Goal: Task Accomplishment & Management: Use online tool/utility

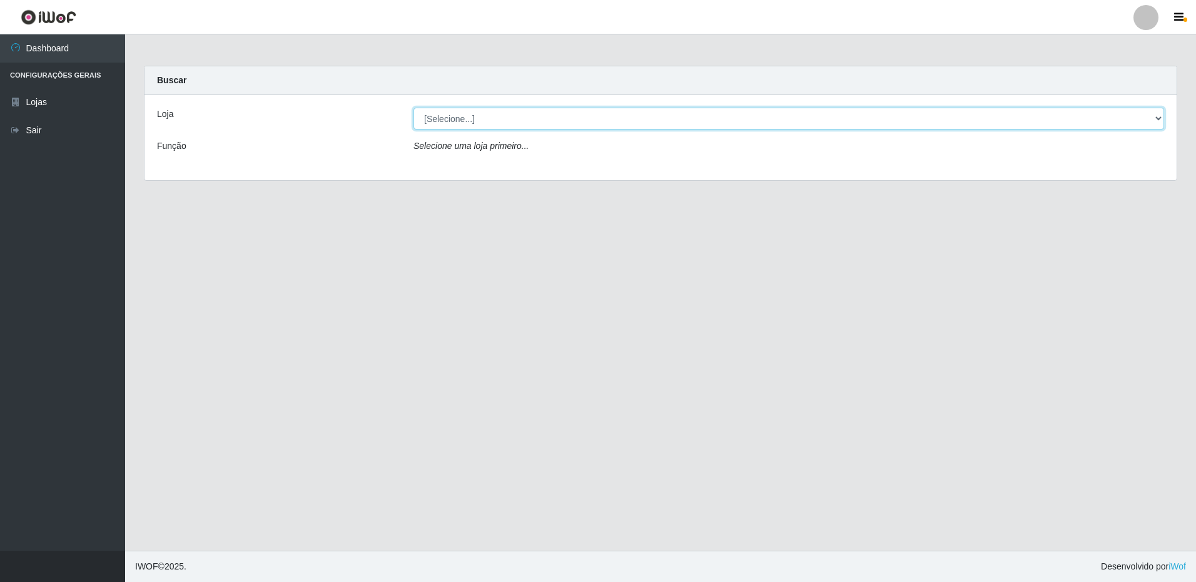
click at [462, 117] on select "[Selecione...] Extrabom - Loja 16 [GEOGRAPHIC_DATA]" at bounding box center [788, 119] width 750 height 22
select select "450"
click at [413, 108] on select "[Selecione...] Extrabom - Loja 16 [GEOGRAPHIC_DATA]" at bounding box center [788, 119] width 750 height 22
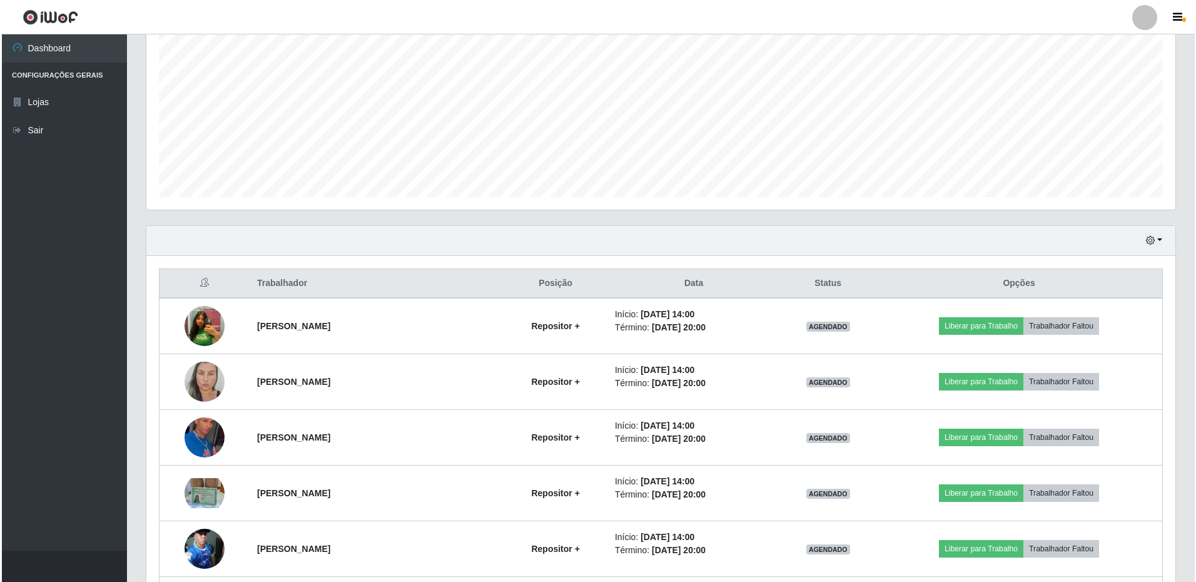
scroll to position [375, 0]
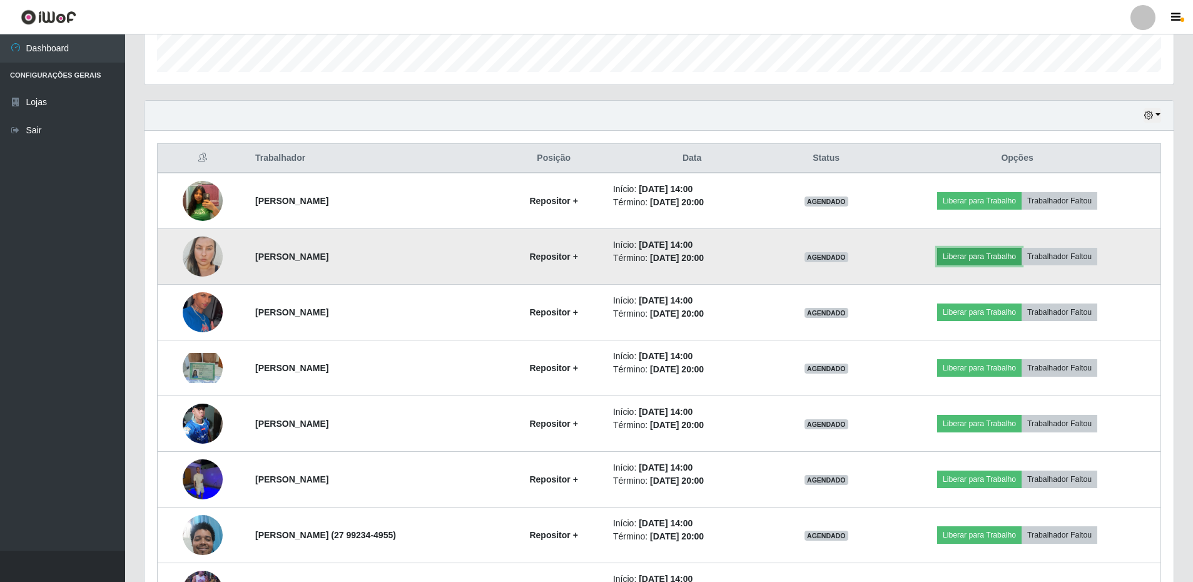
click at [986, 258] on button "Liberar para Trabalho" at bounding box center [979, 257] width 84 height 18
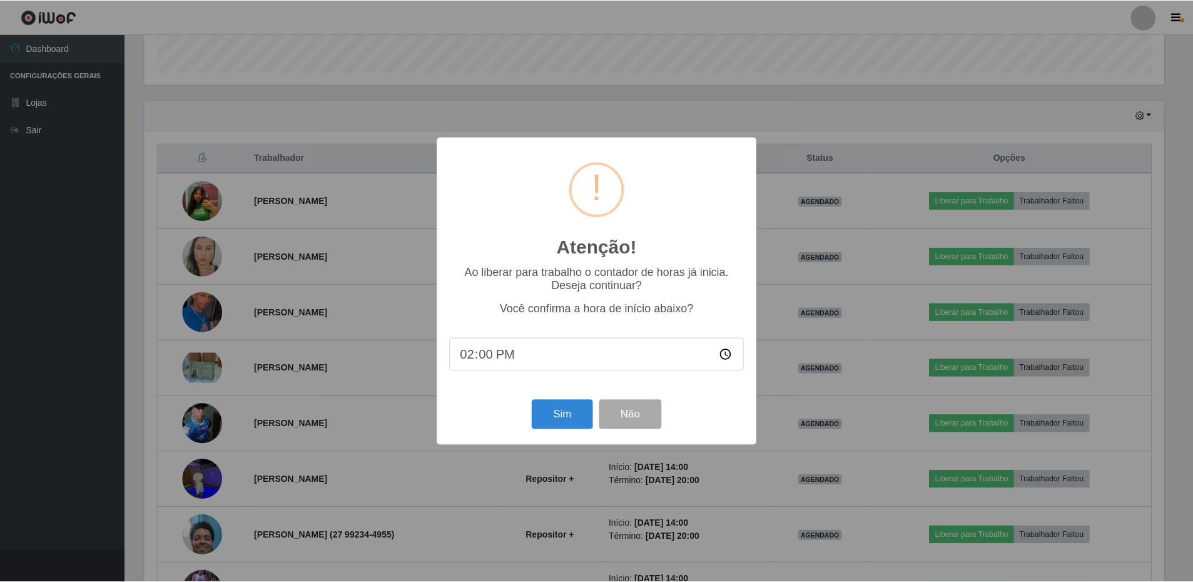
scroll to position [260, 1023]
click at [565, 410] on button "Sim" at bounding box center [563, 414] width 61 height 29
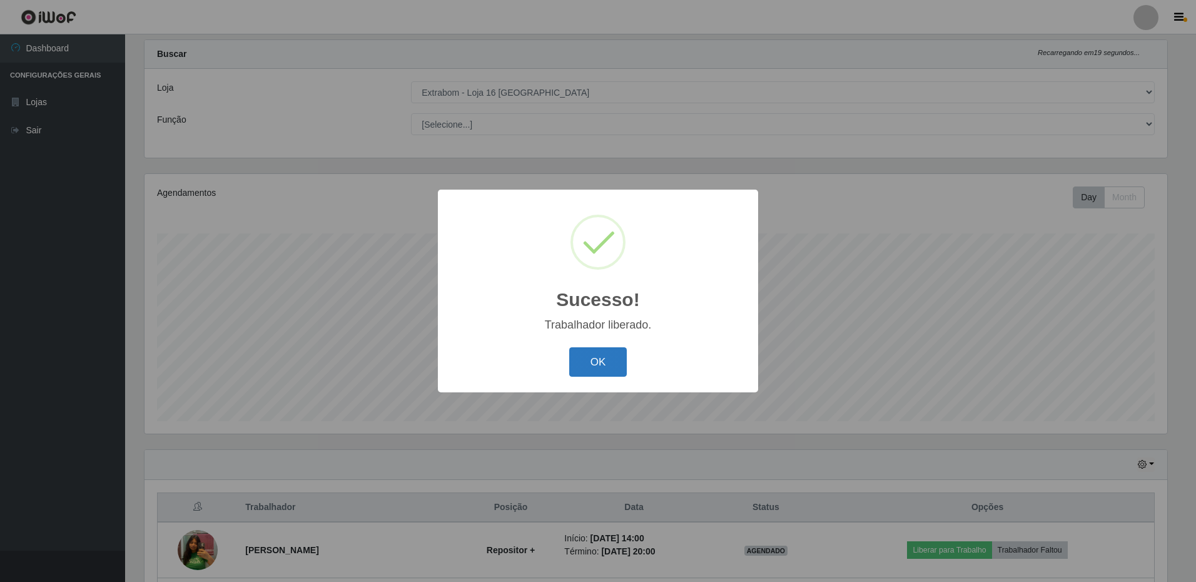
click at [616, 358] on button "OK" at bounding box center [598, 361] width 58 height 29
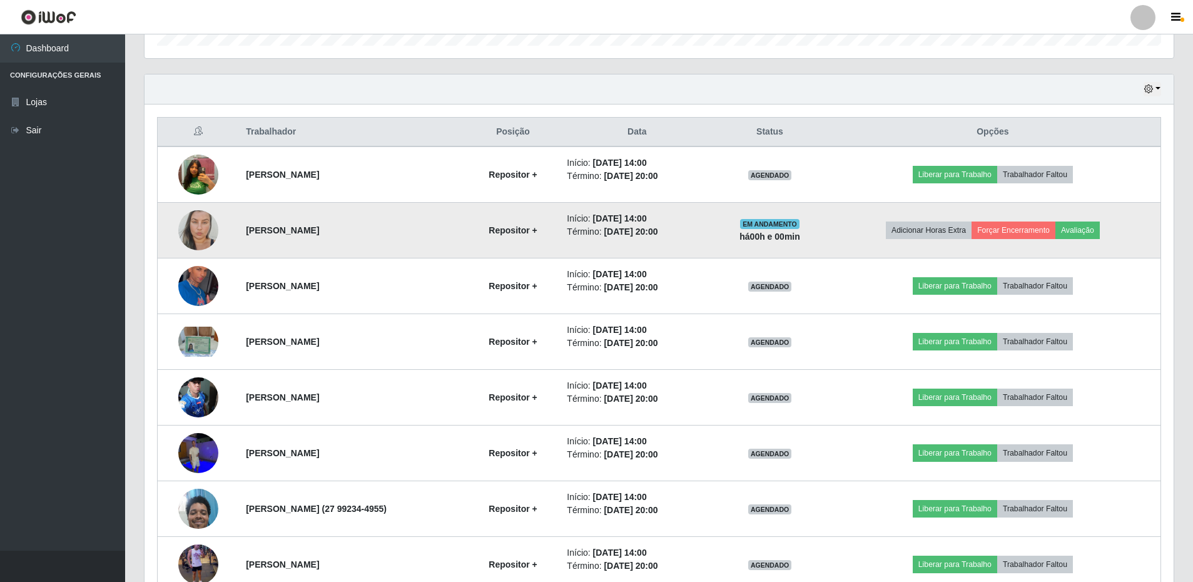
scroll to position [464, 0]
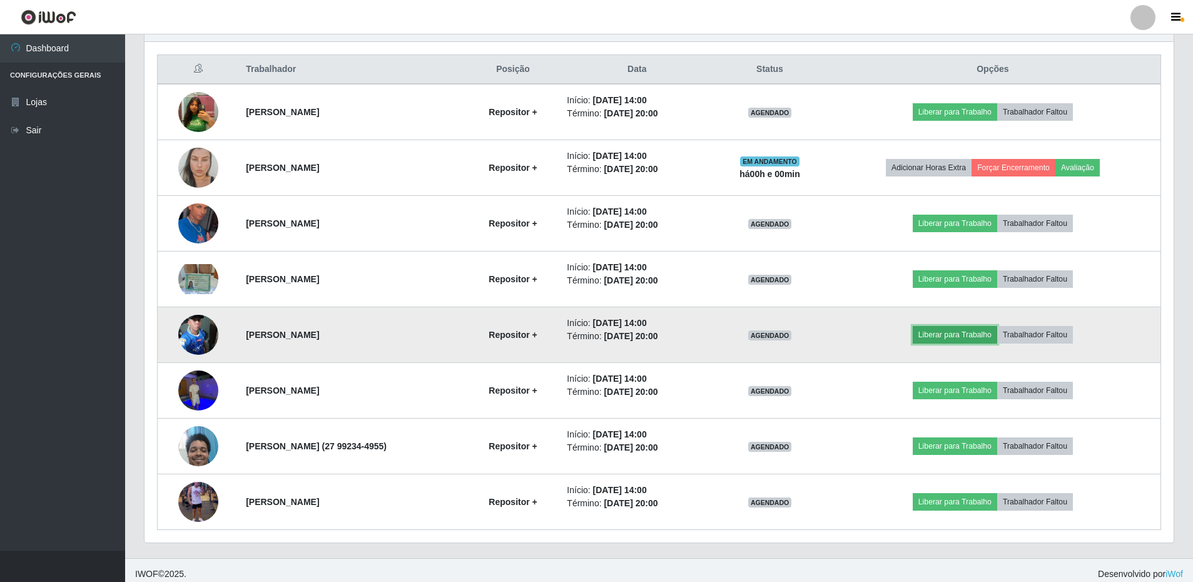
click at [973, 331] on button "Liberar para Trabalho" at bounding box center [954, 335] width 84 height 18
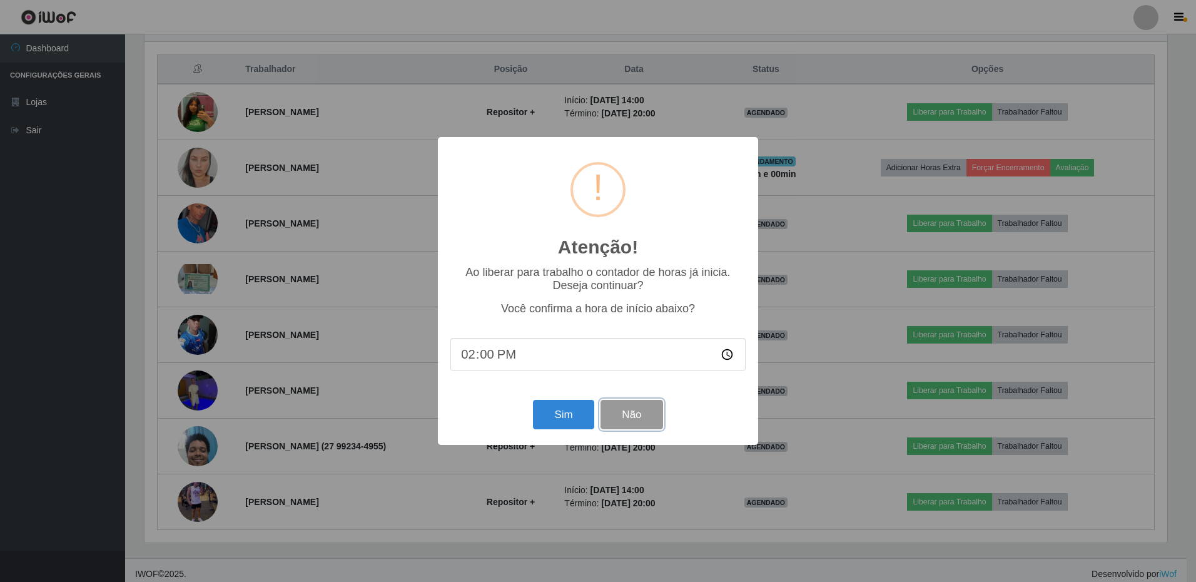
click at [636, 403] on button "Não" at bounding box center [631, 414] width 62 height 29
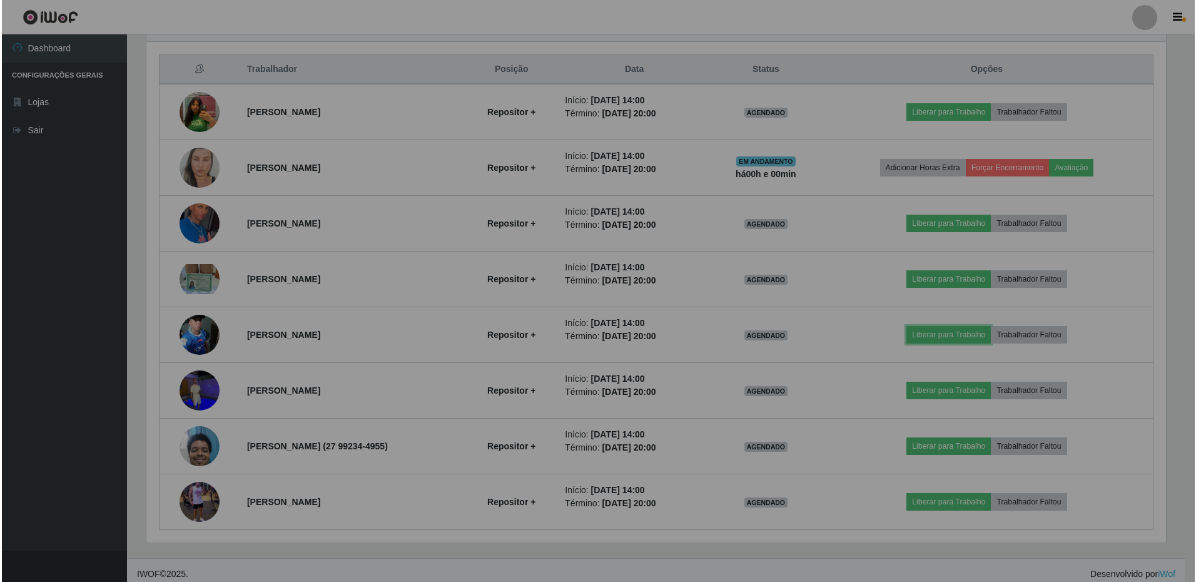
scroll to position [260, 1029]
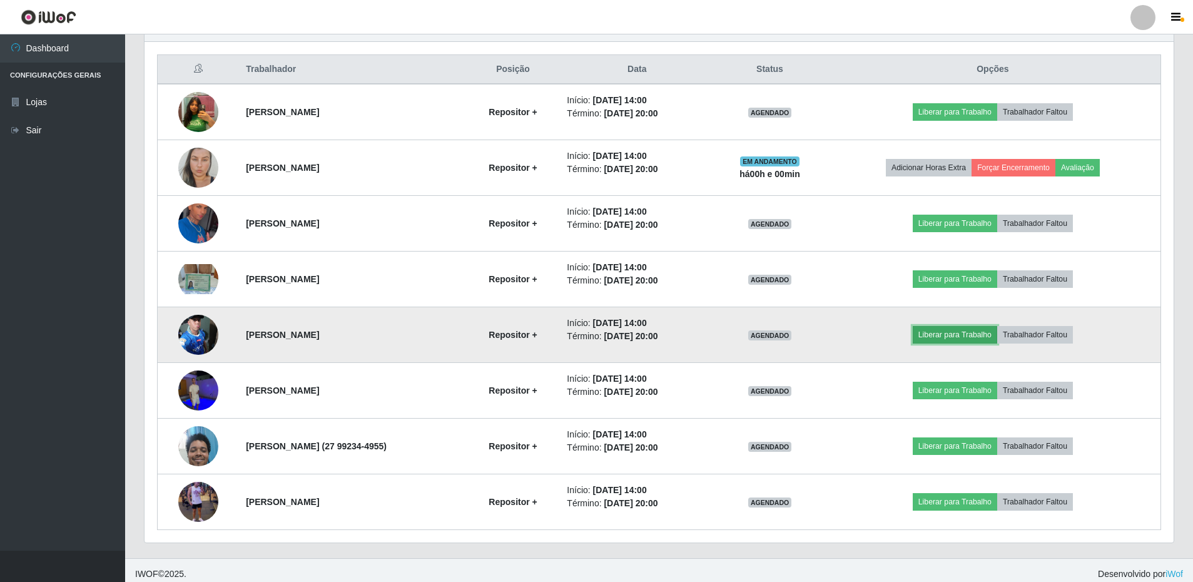
click at [961, 335] on button "Liberar para Trabalho" at bounding box center [954, 335] width 84 height 18
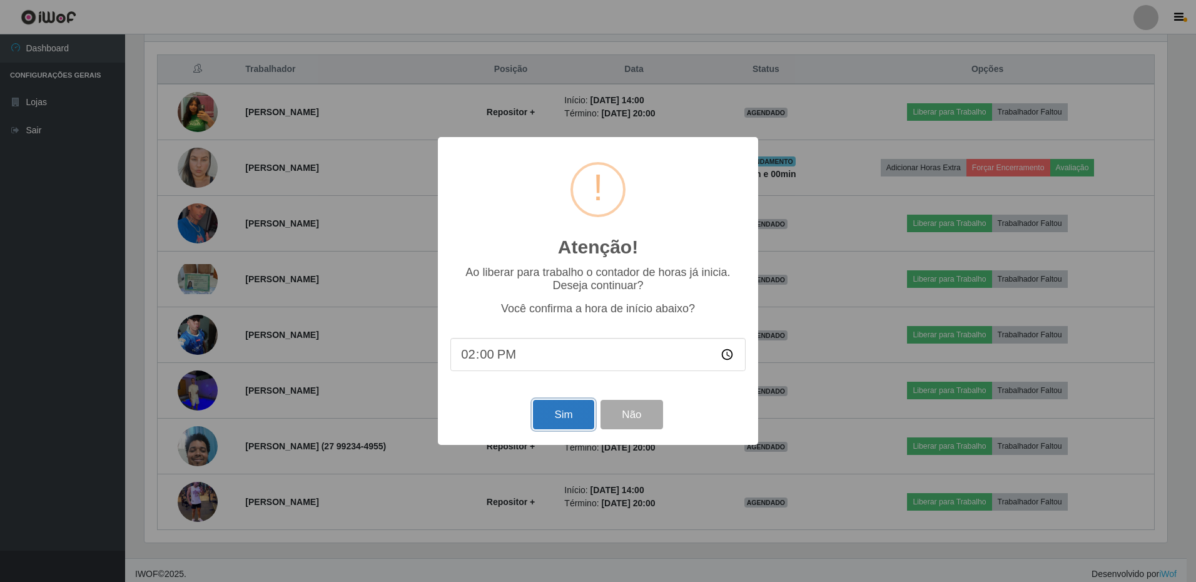
click at [541, 421] on button "Sim" at bounding box center [563, 414] width 61 height 29
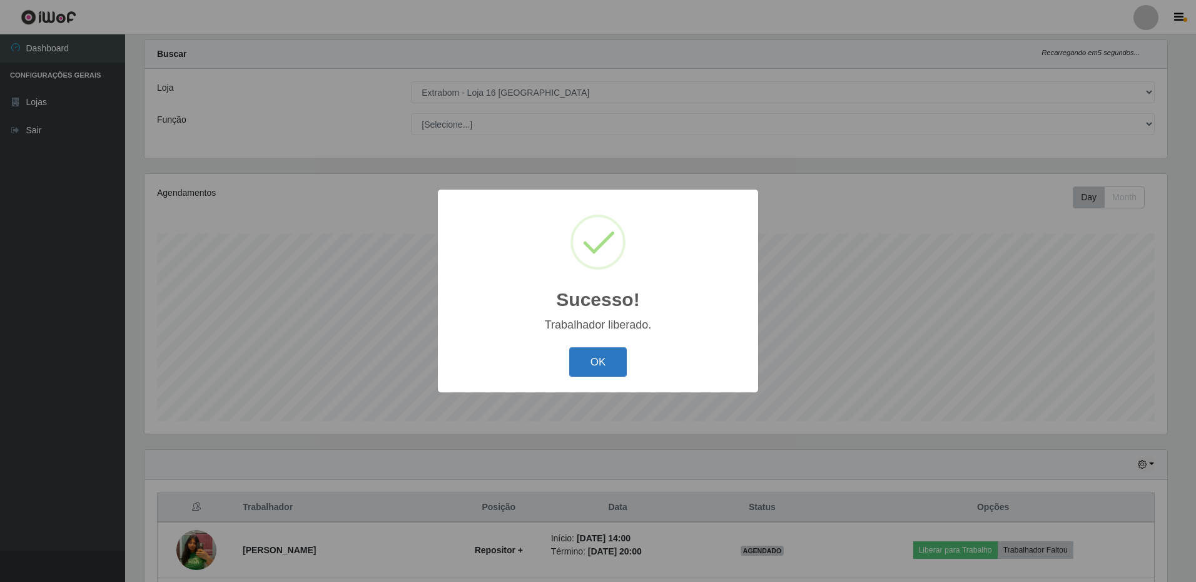
click at [607, 360] on button "OK" at bounding box center [598, 361] width 58 height 29
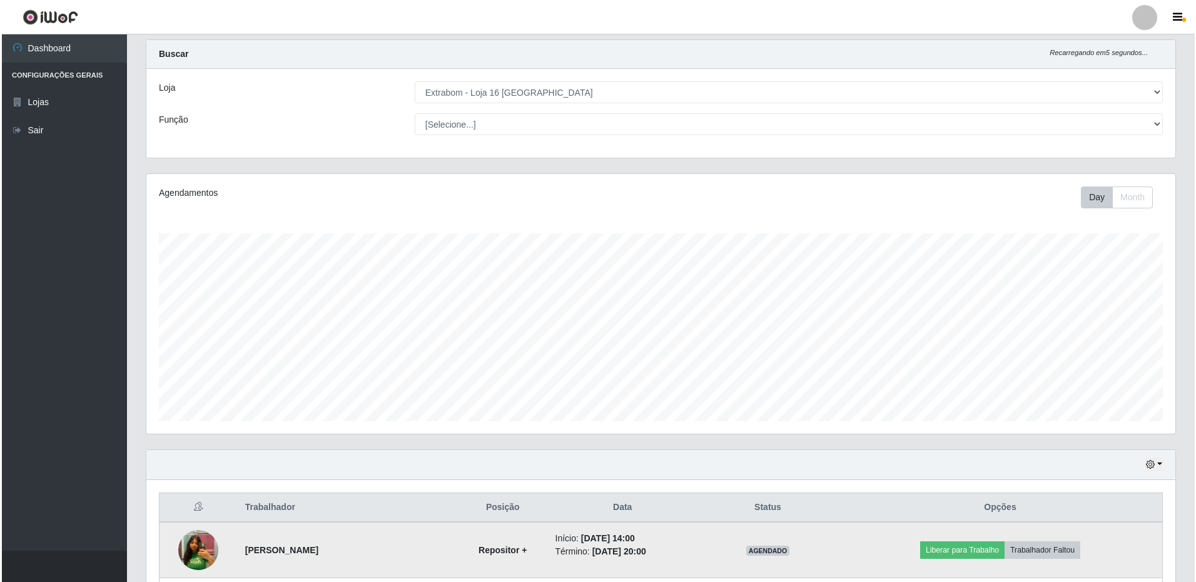
scroll to position [214, 0]
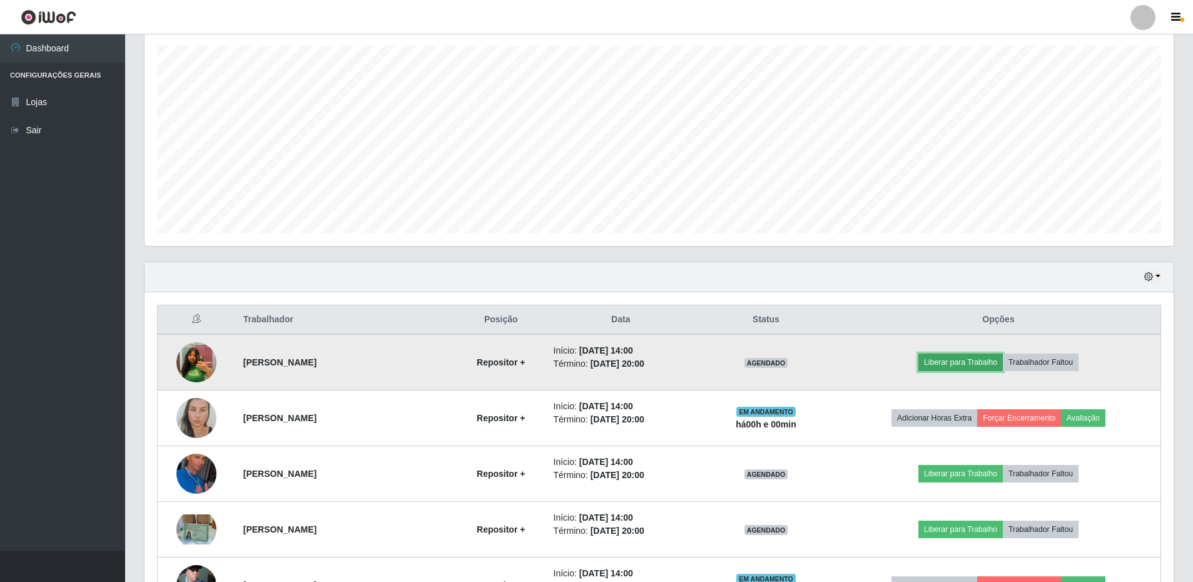
click at [959, 358] on button "Liberar para Trabalho" at bounding box center [960, 362] width 84 height 18
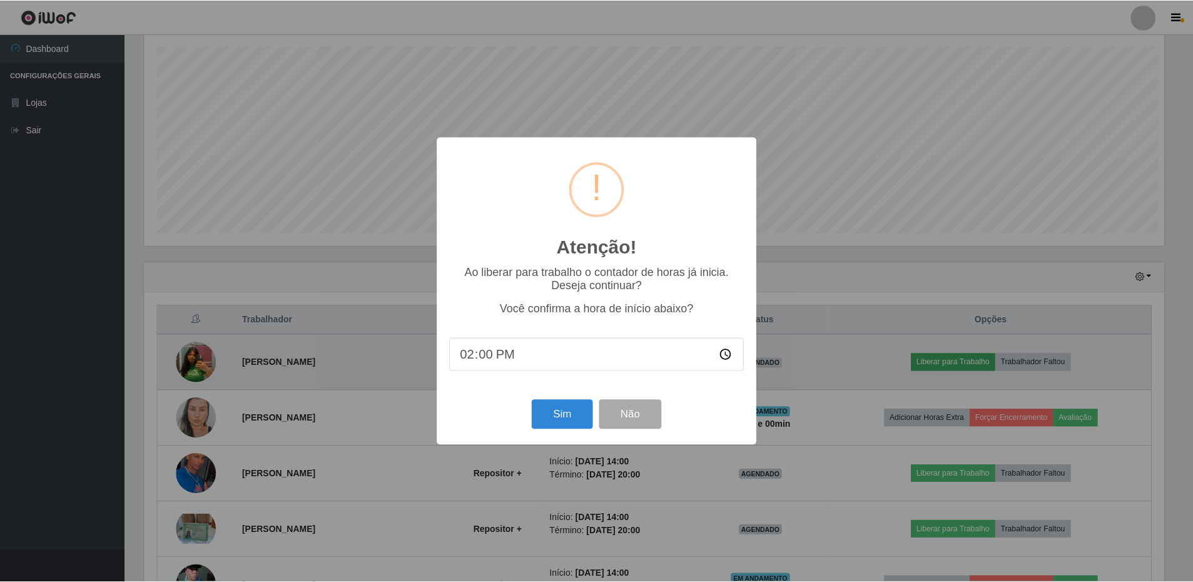
scroll to position [260, 1023]
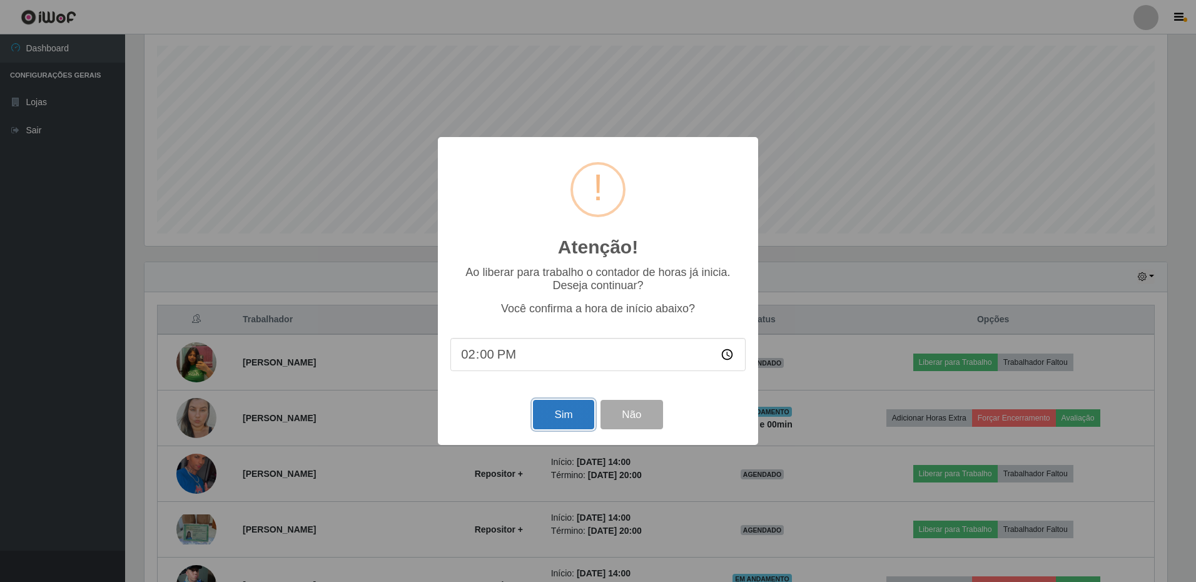
click at [539, 421] on button "Sim" at bounding box center [563, 414] width 61 height 29
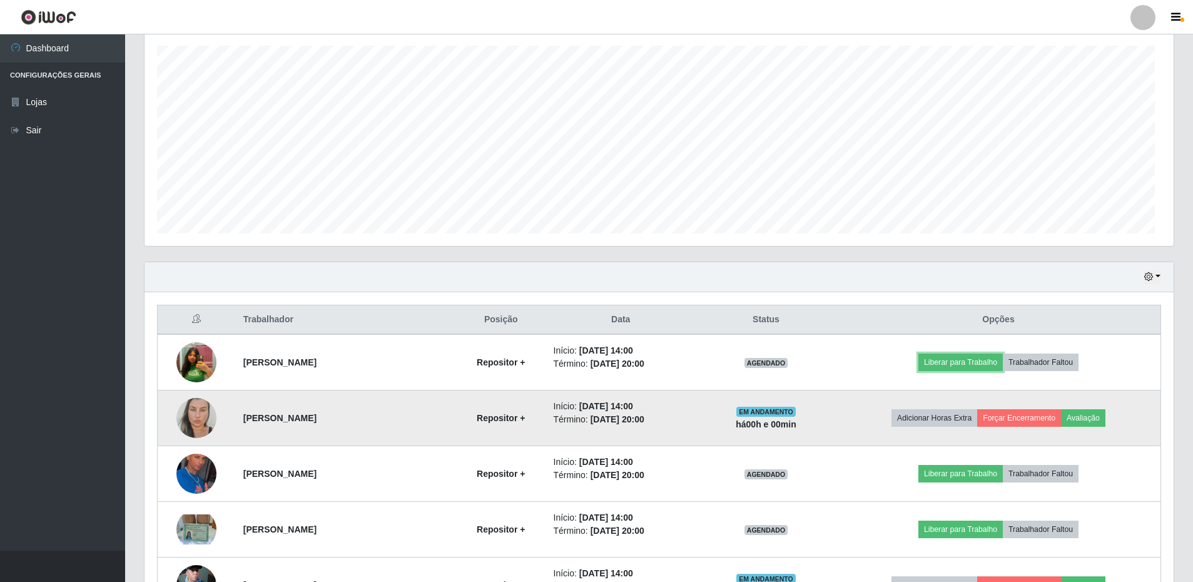
scroll to position [0, 0]
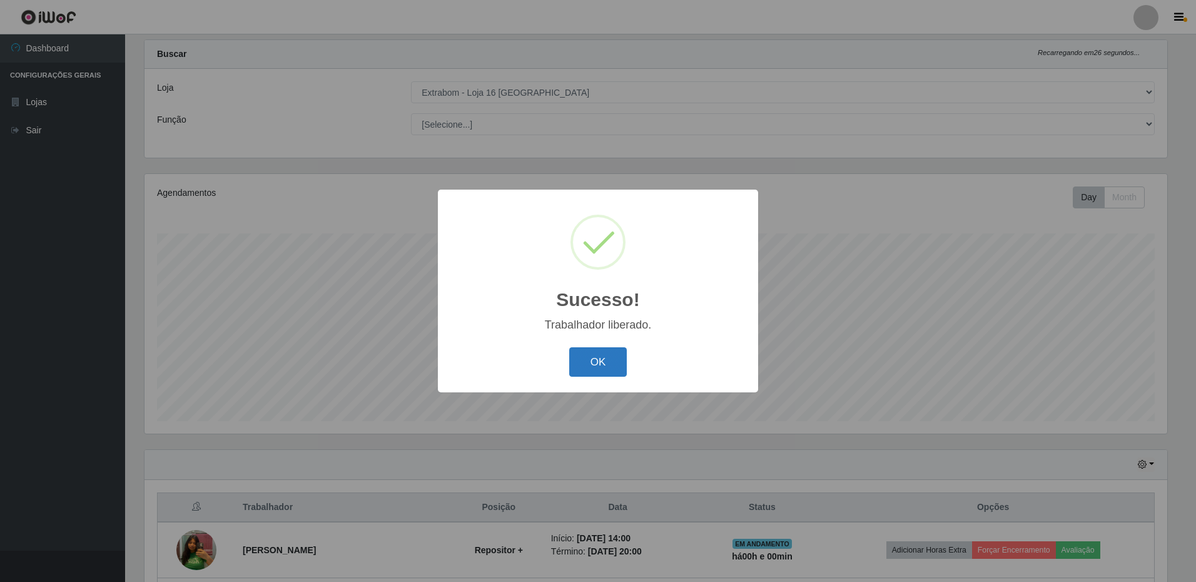
click at [581, 366] on button "OK" at bounding box center [598, 361] width 58 height 29
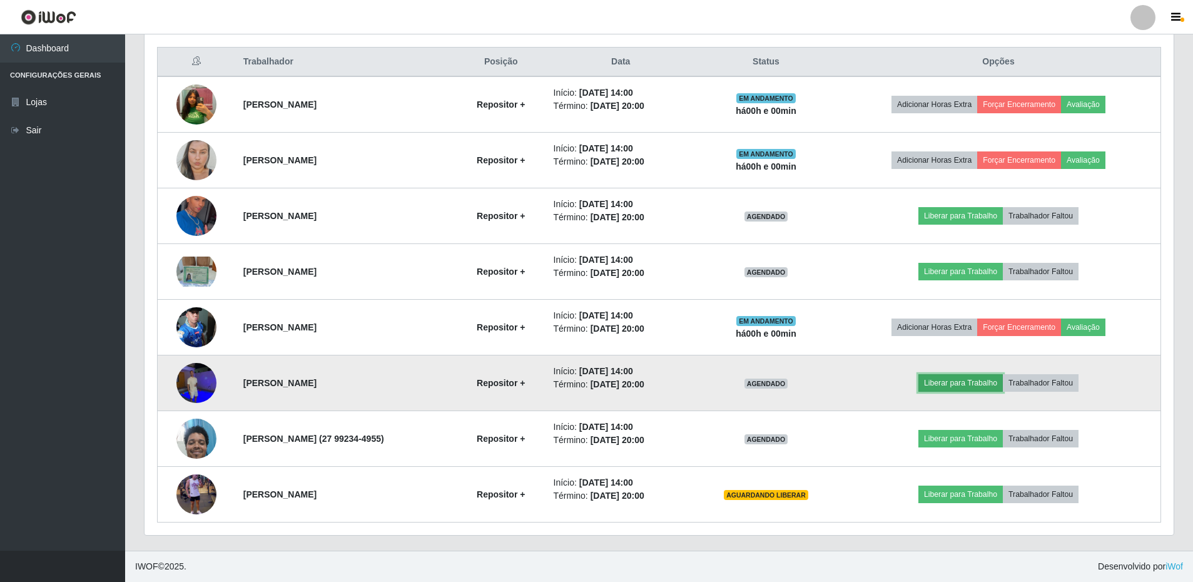
click at [984, 385] on button "Liberar para Trabalho" at bounding box center [960, 383] width 84 height 18
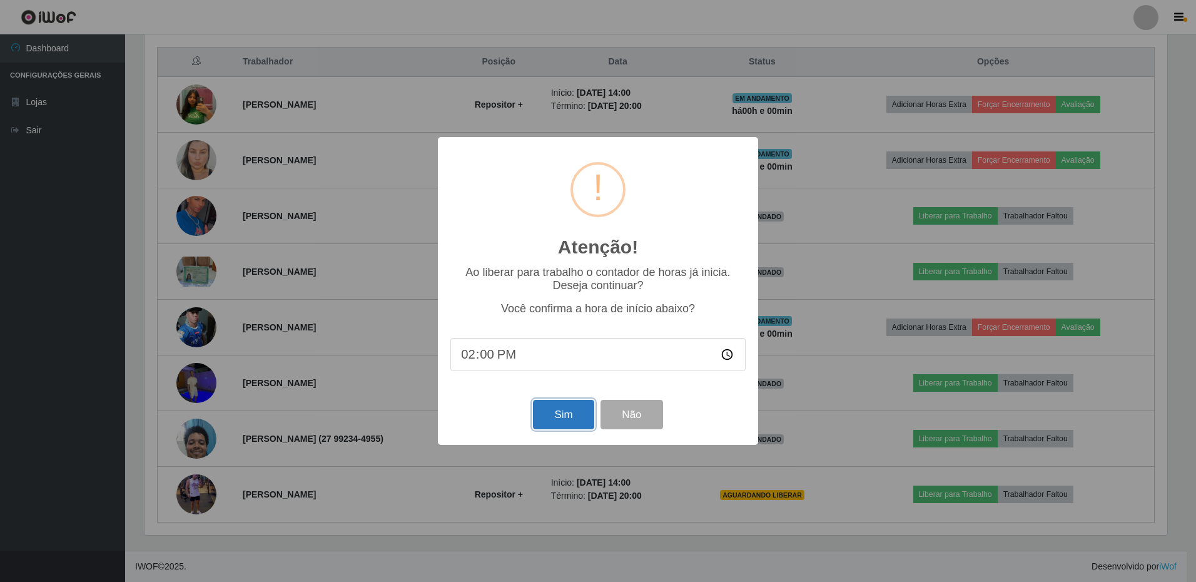
click at [551, 413] on button "Sim" at bounding box center [563, 414] width 61 height 29
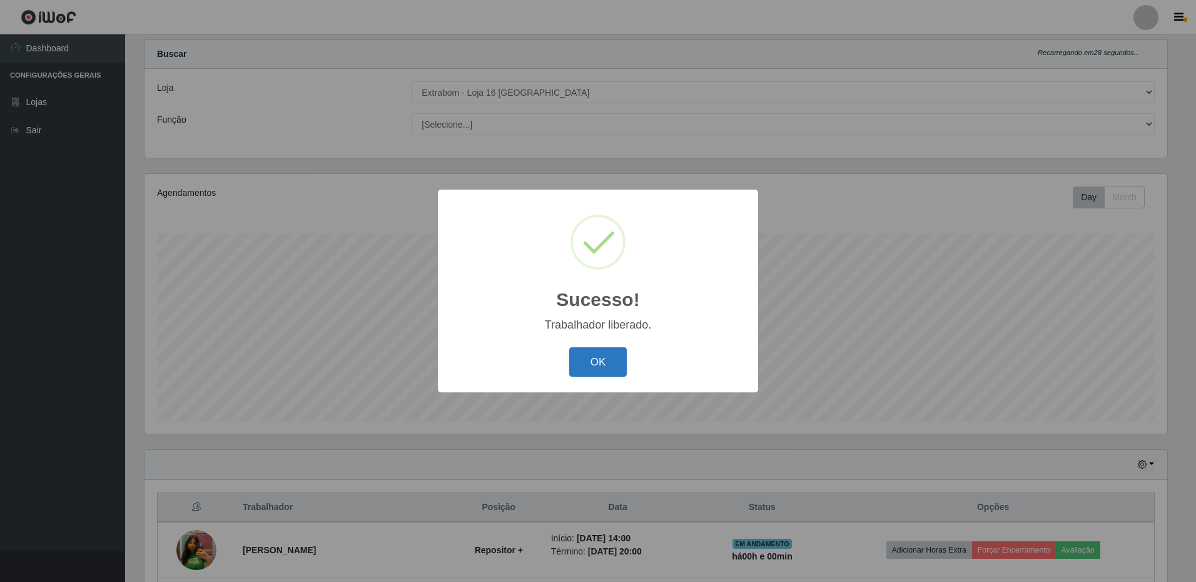
click at [595, 370] on button "OK" at bounding box center [598, 361] width 58 height 29
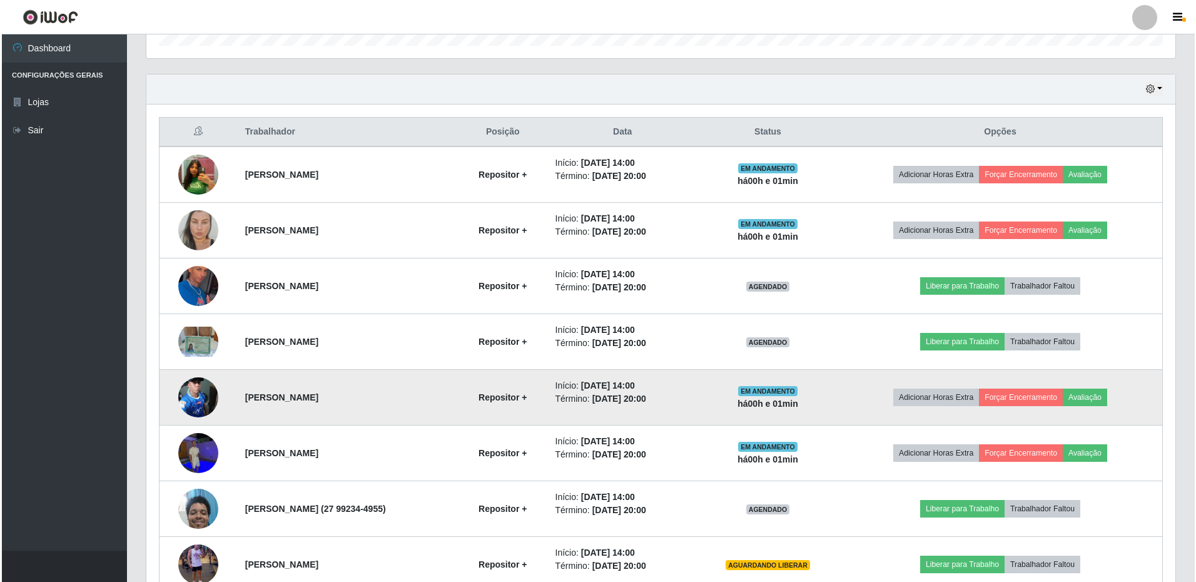
scroll to position [472, 0]
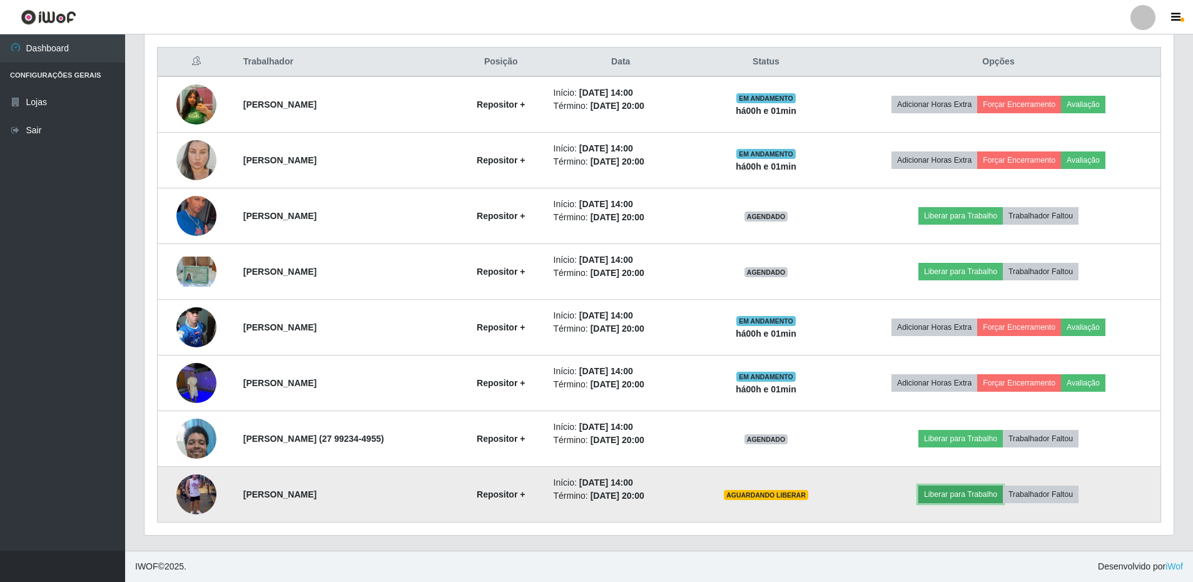
click at [951, 497] on button "Liberar para Trabalho" at bounding box center [960, 494] width 84 height 18
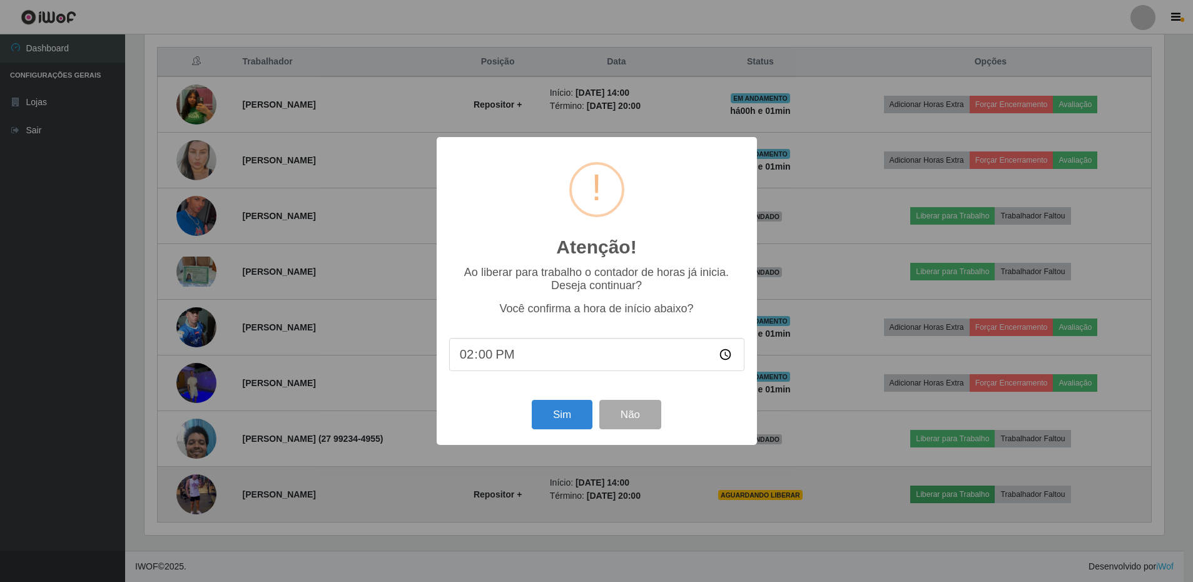
scroll to position [260, 1023]
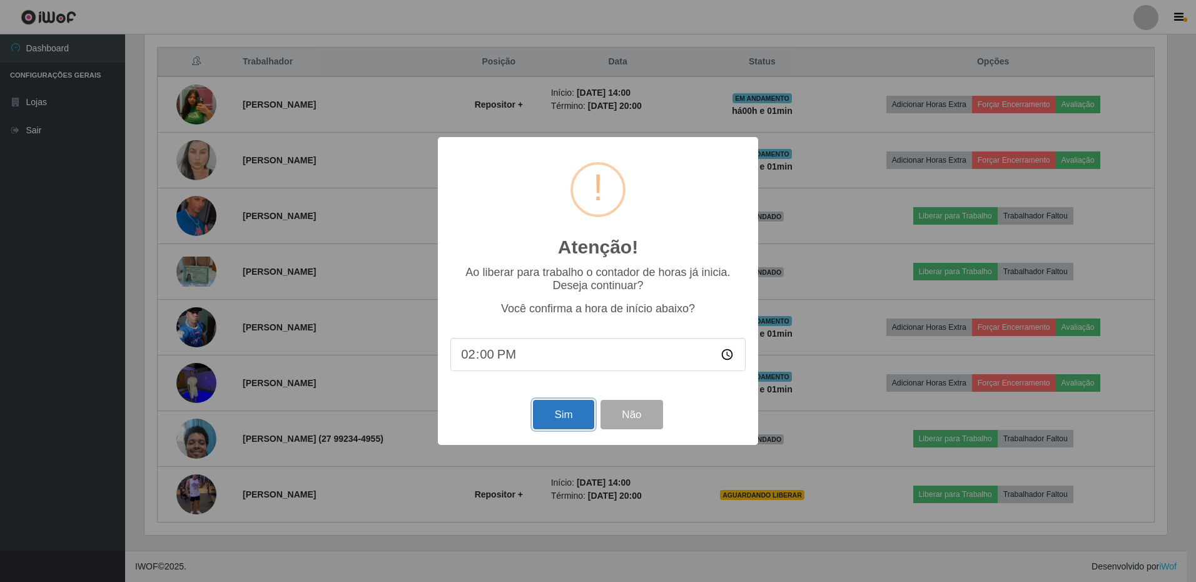
click at [577, 423] on button "Sim" at bounding box center [563, 414] width 61 height 29
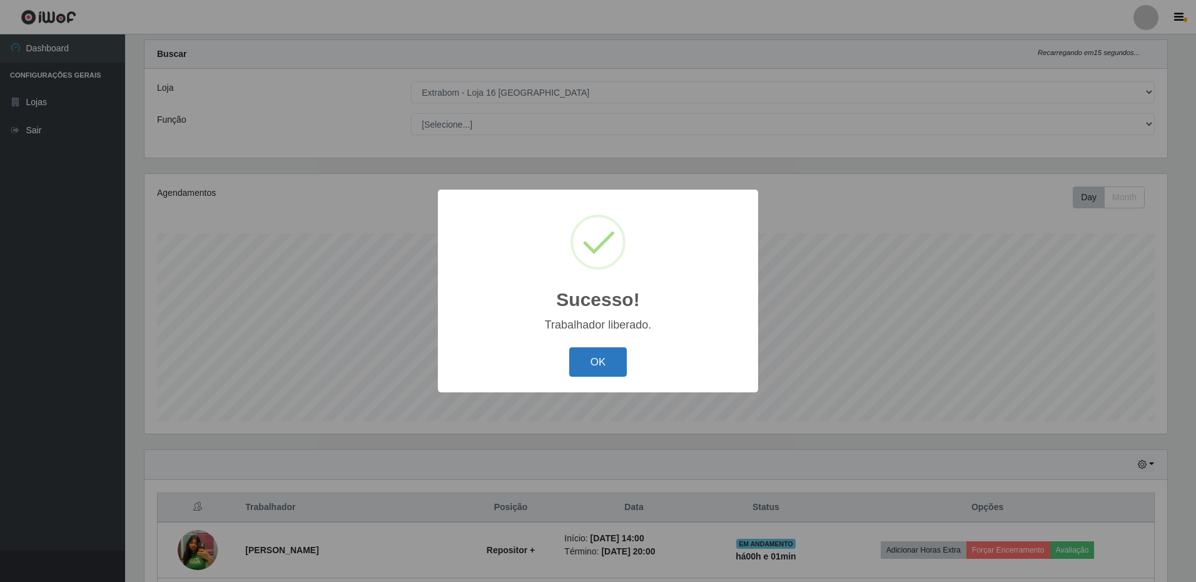
click at [590, 362] on button "OK" at bounding box center [598, 361] width 58 height 29
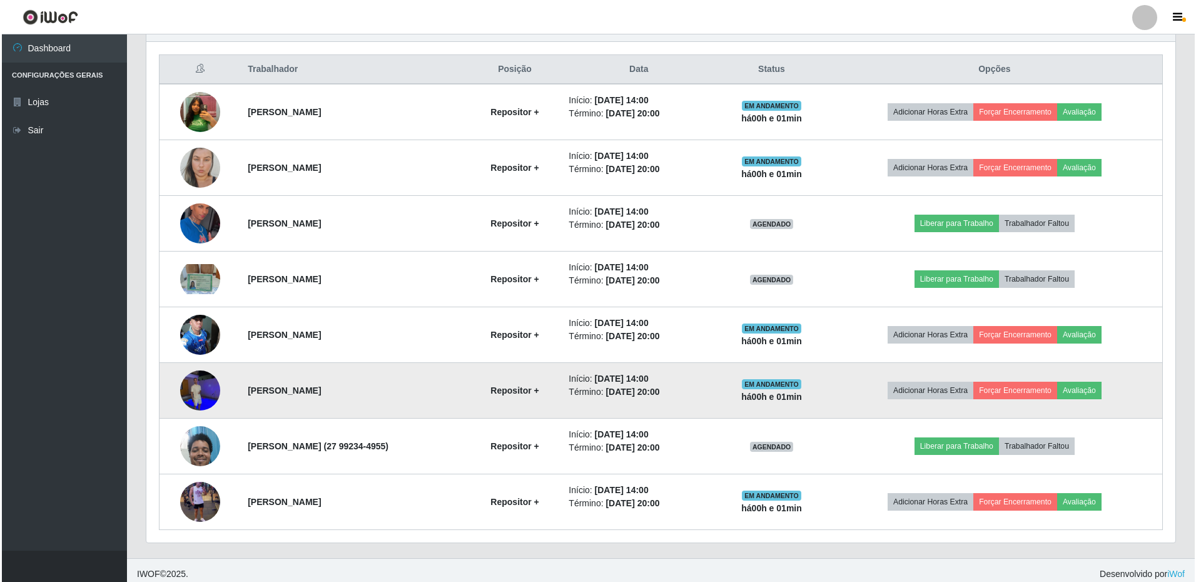
scroll to position [472, 0]
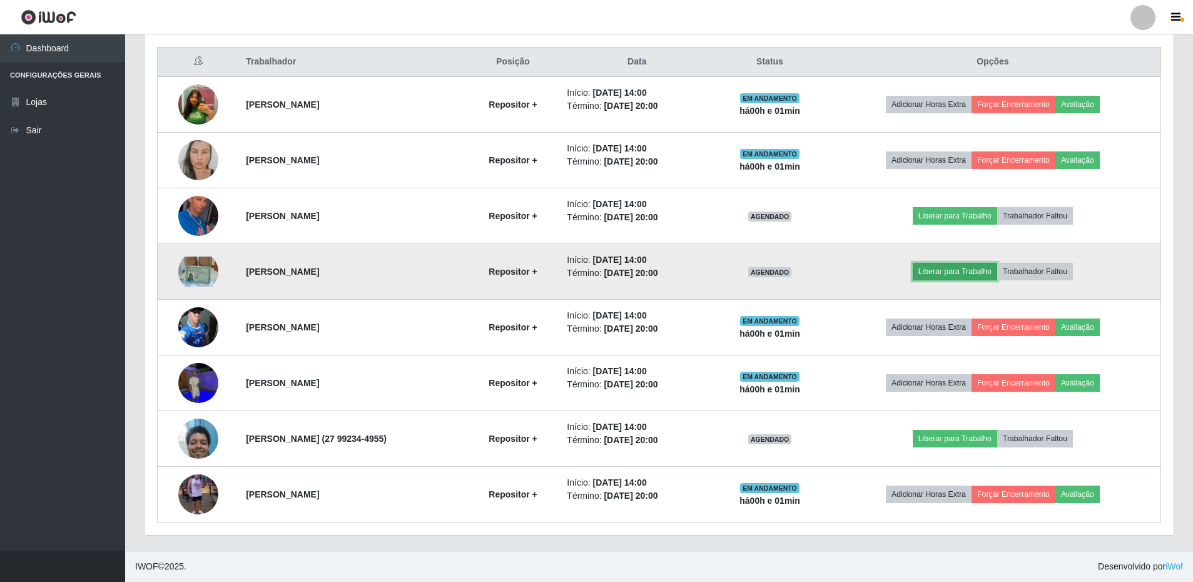
click at [983, 270] on button "Liberar para Trabalho" at bounding box center [954, 272] width 84 height 18
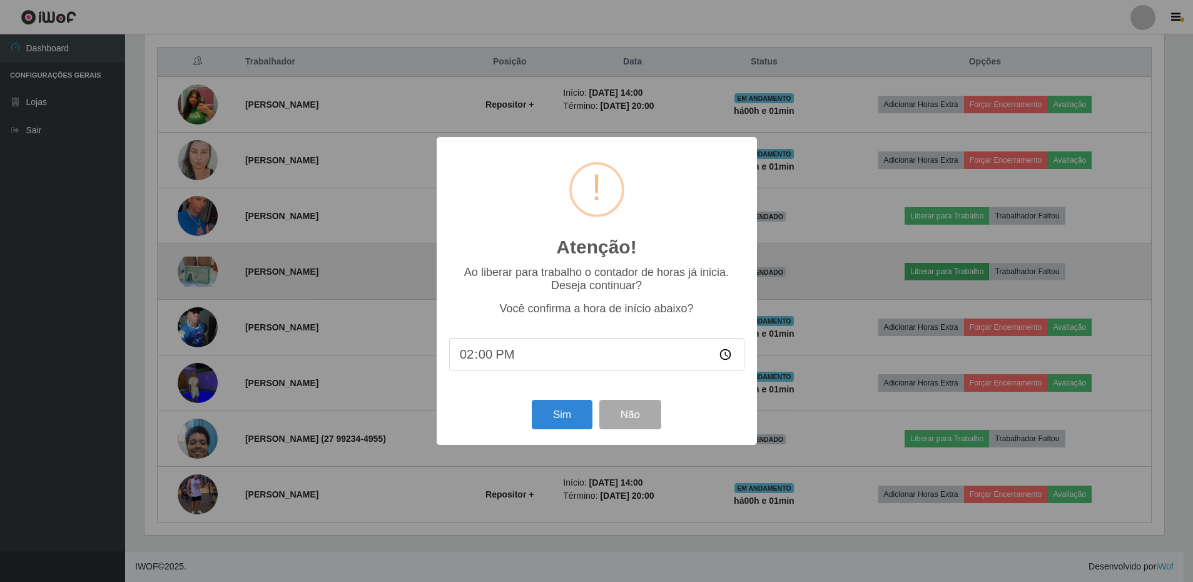
scroll to position [260, 1023]
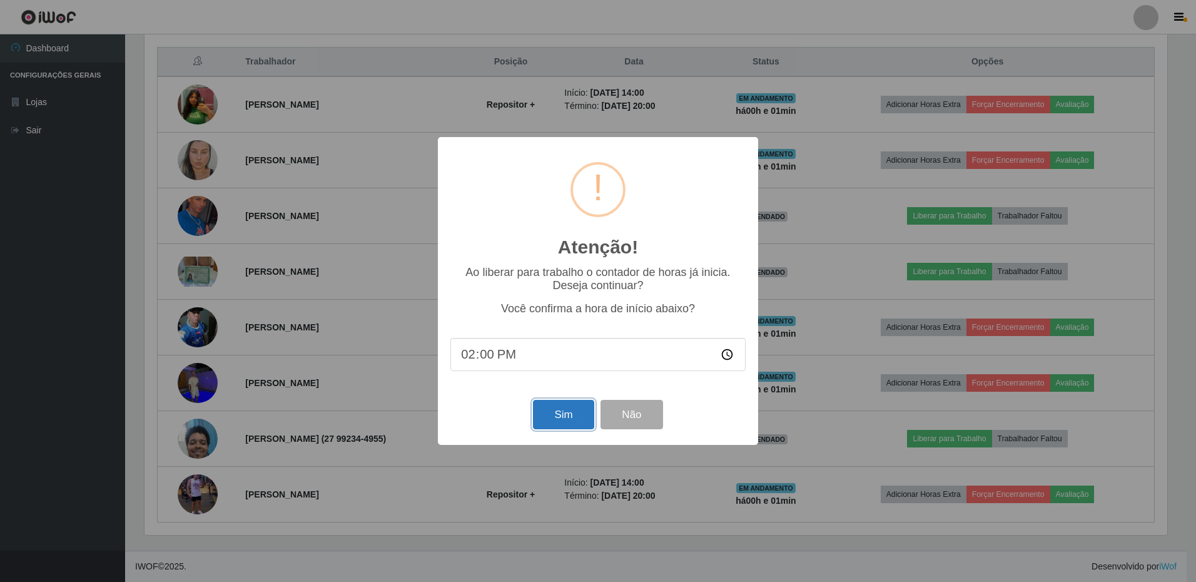
click at [538, 418] on button "Sim" at bounding box center [563, 414] width 61 height 29
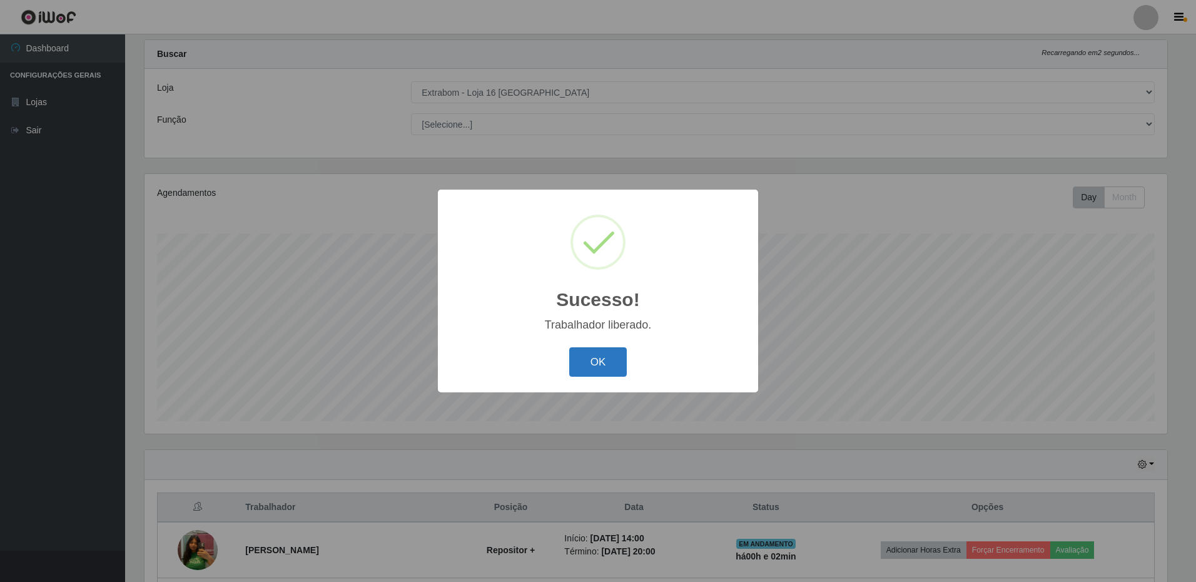
click at [590, 372] on button "OK" at bounding box center [598, 361] width 58 height 29
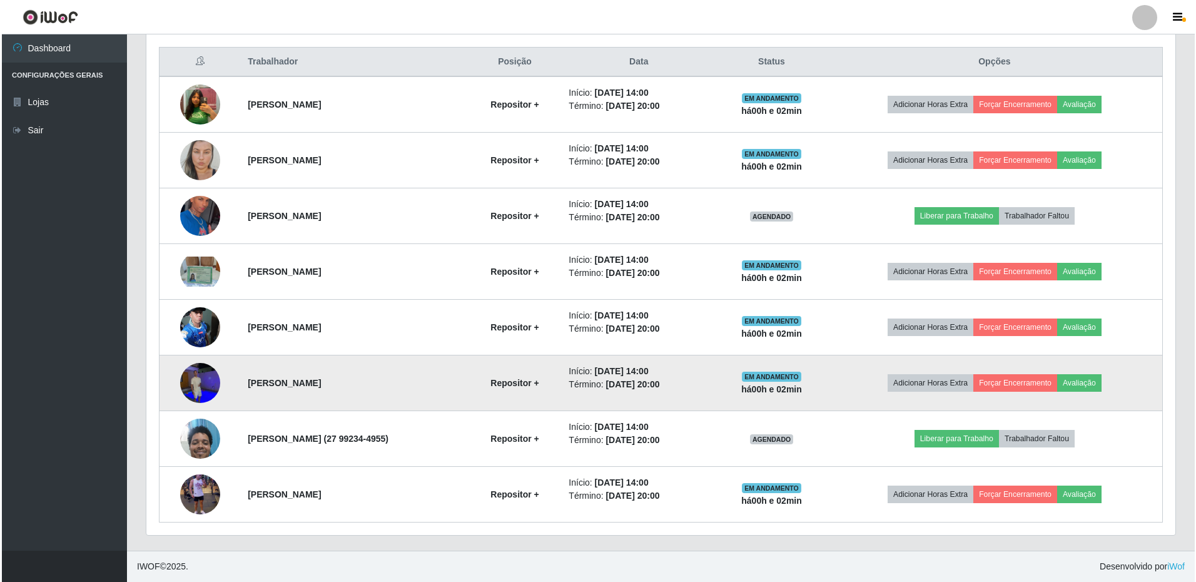
scroll to position [409, 0]
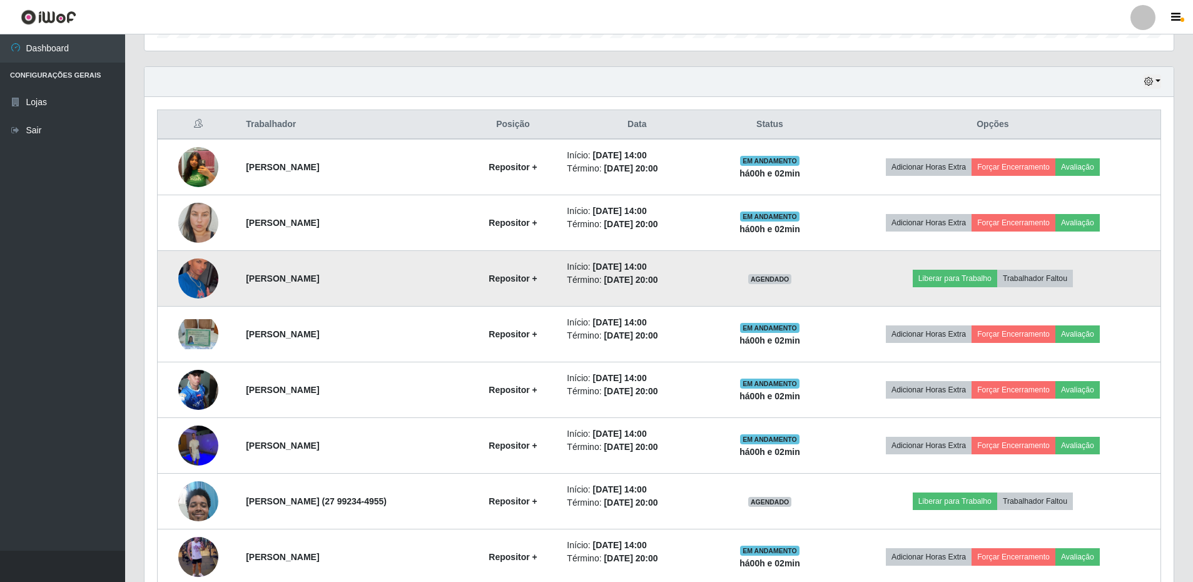
click at [199, 276] on img at bounding box center [198, 279] width 40 height 68
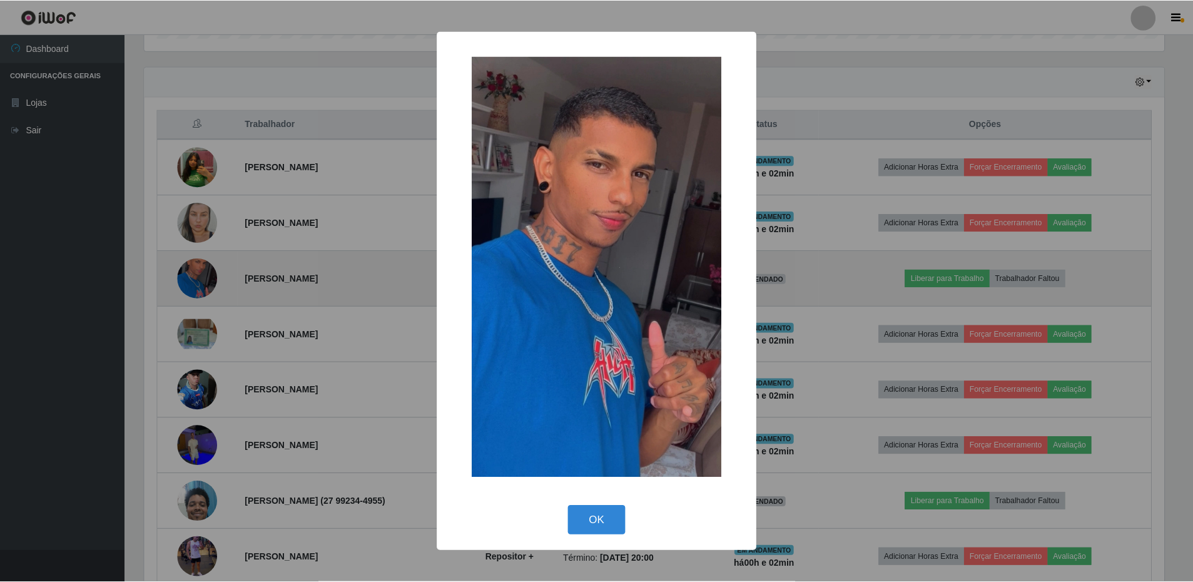
scroll to position [260, 1023]
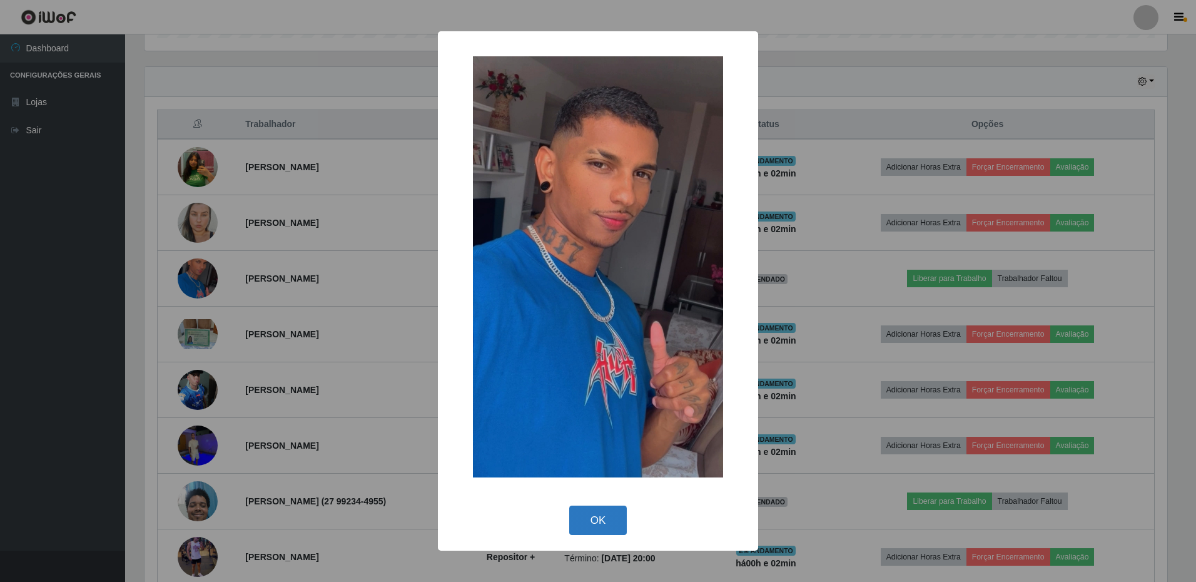
click at [594, 514] on button "OK" at bounding box center [598, 519] width 58 height 29
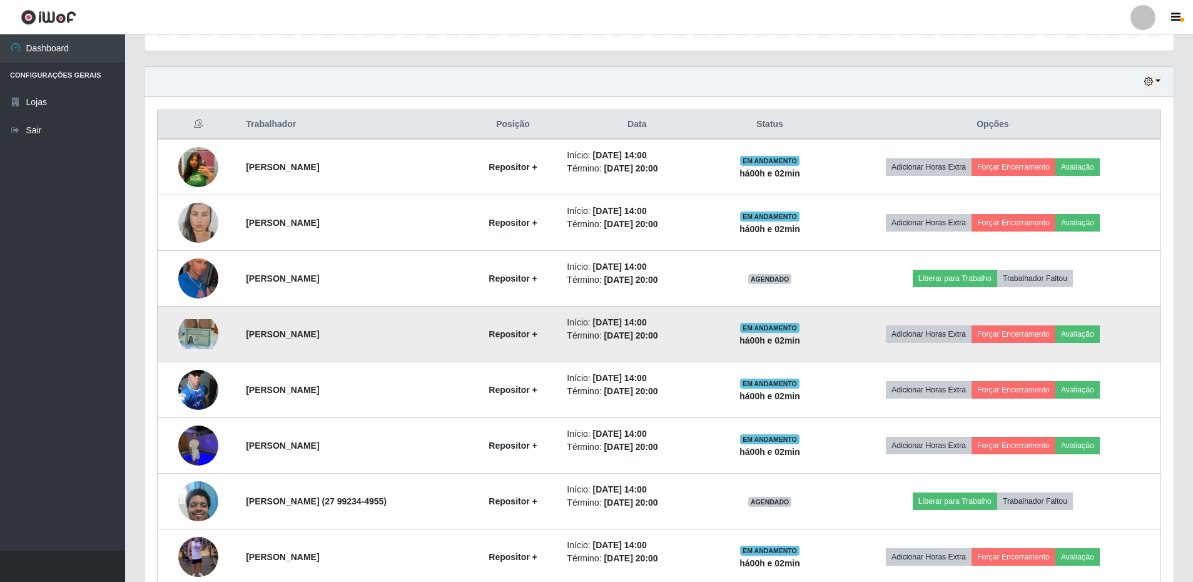
scroll to position [260, 1029]
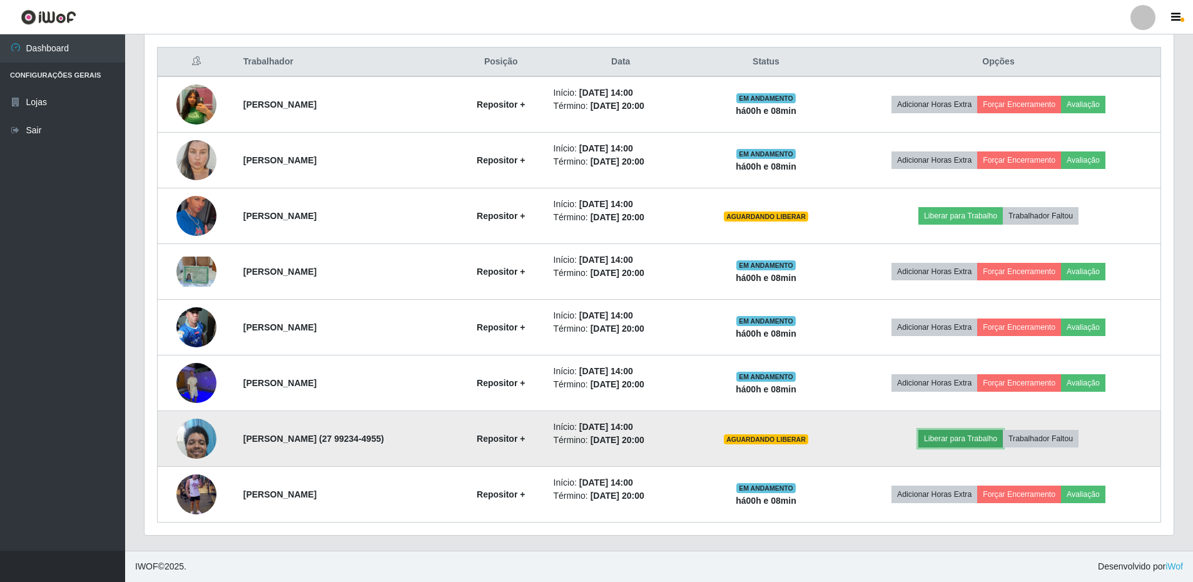
click at [968, 438] on button "Liberar para Trabalho" at bounding box center [960, 439] width 84 height 18
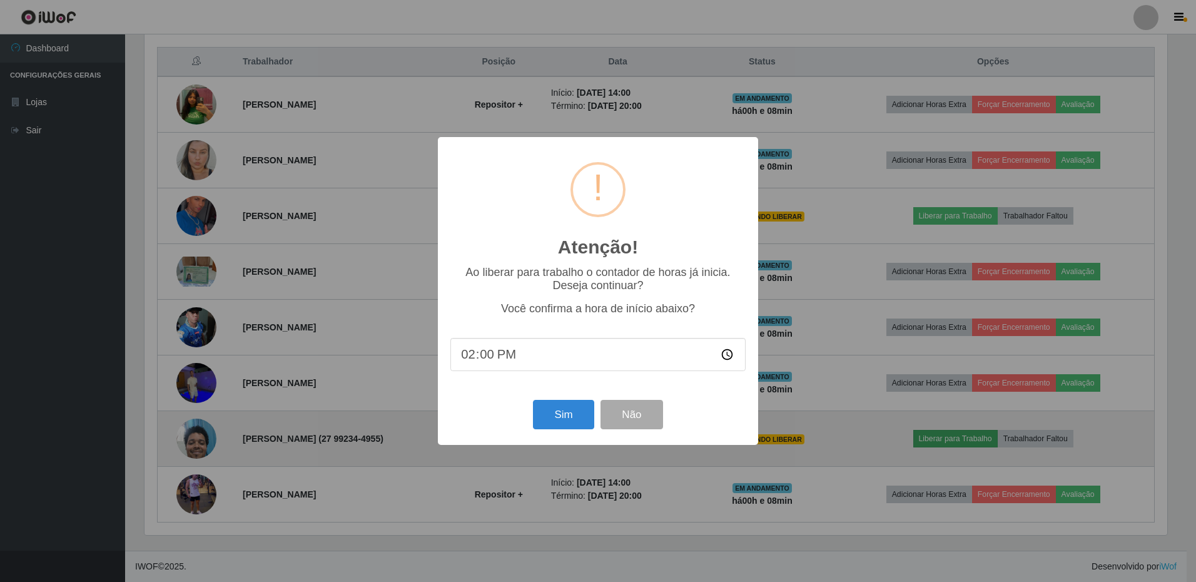
scroll to position [260, 1023]
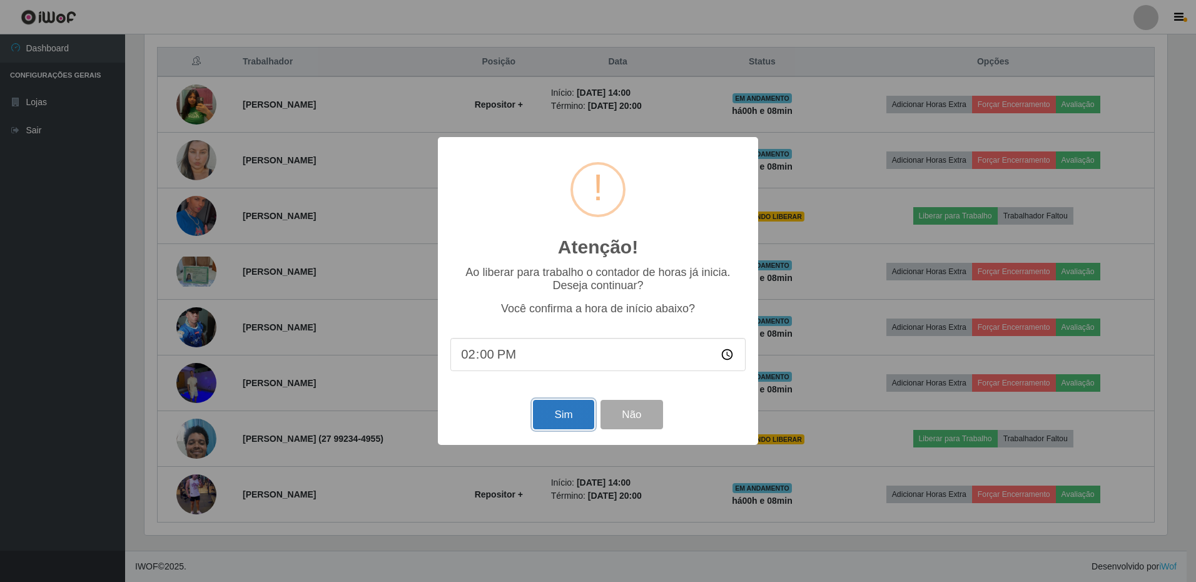
click at [569, 422] on button "Sim" at bounding box center [563, 414] width 61 height 29
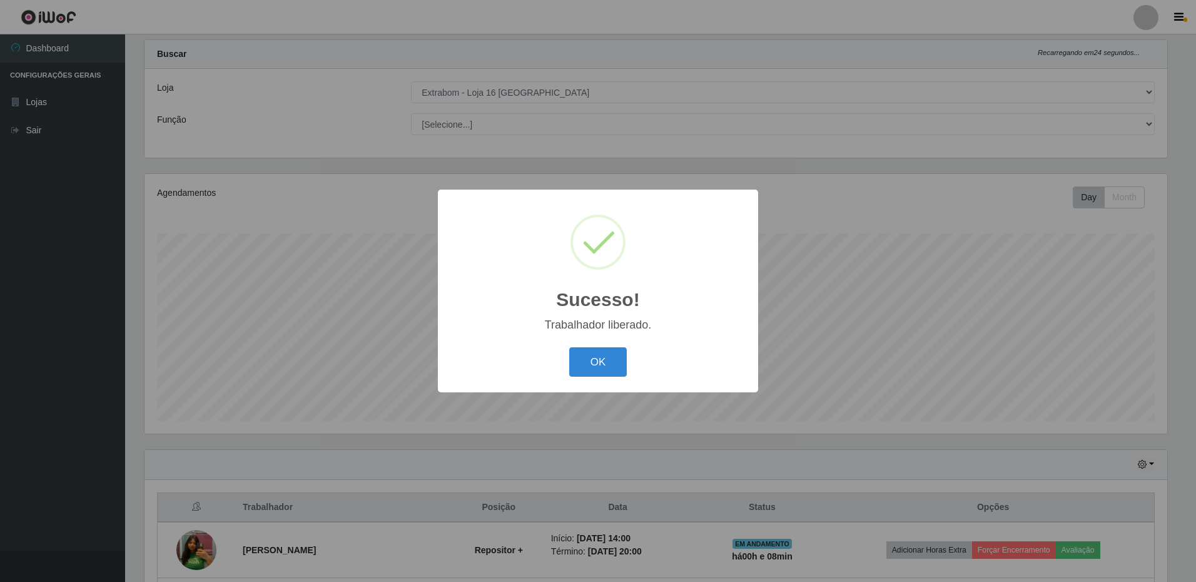
click at [607, 380] on div "OK Cancel" at bounding box center [597, 362] width 295 height 36
click at [600, 372] on button "OK" at bounding box center [598, 361] width 58 height 29
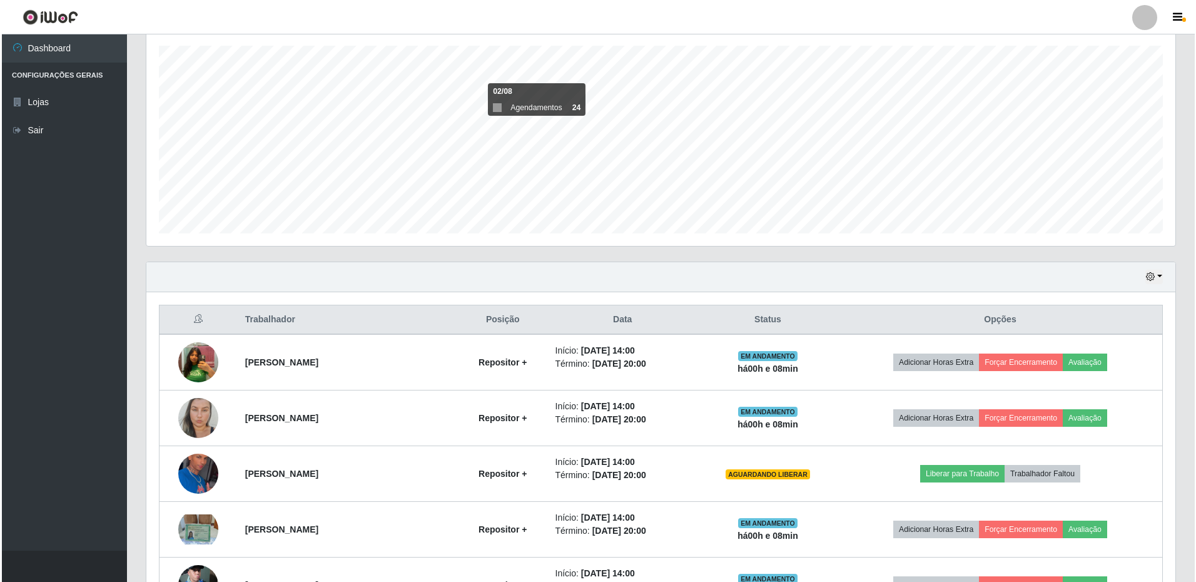
scroll to position [402, 0]
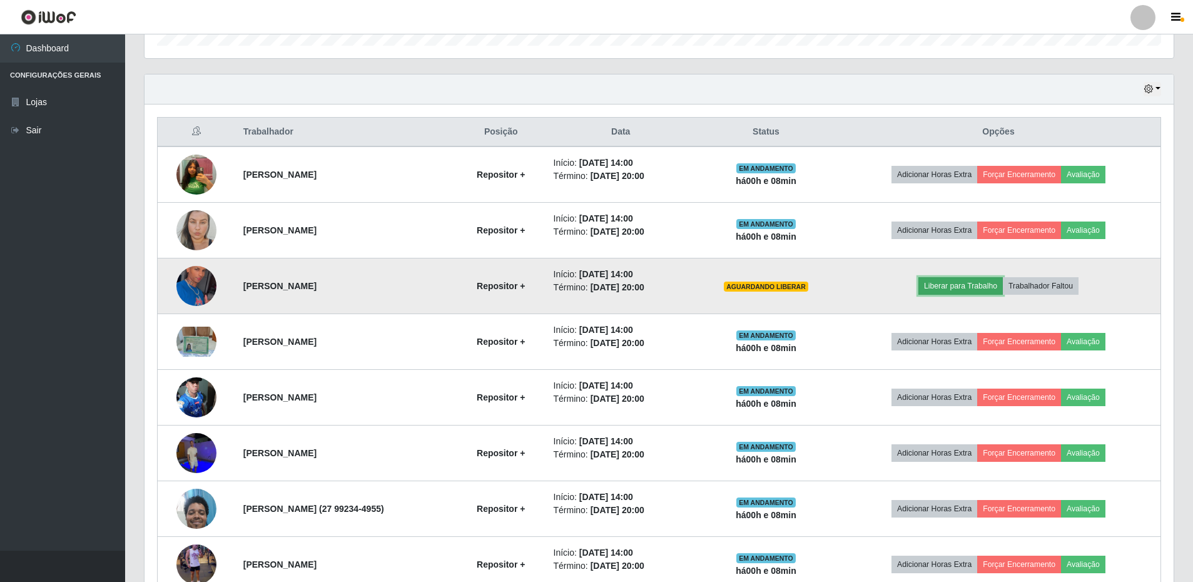
click at [974, 288] on button "Liberar para Trabalho" at bounding box center [960, 286] width 84 height 18
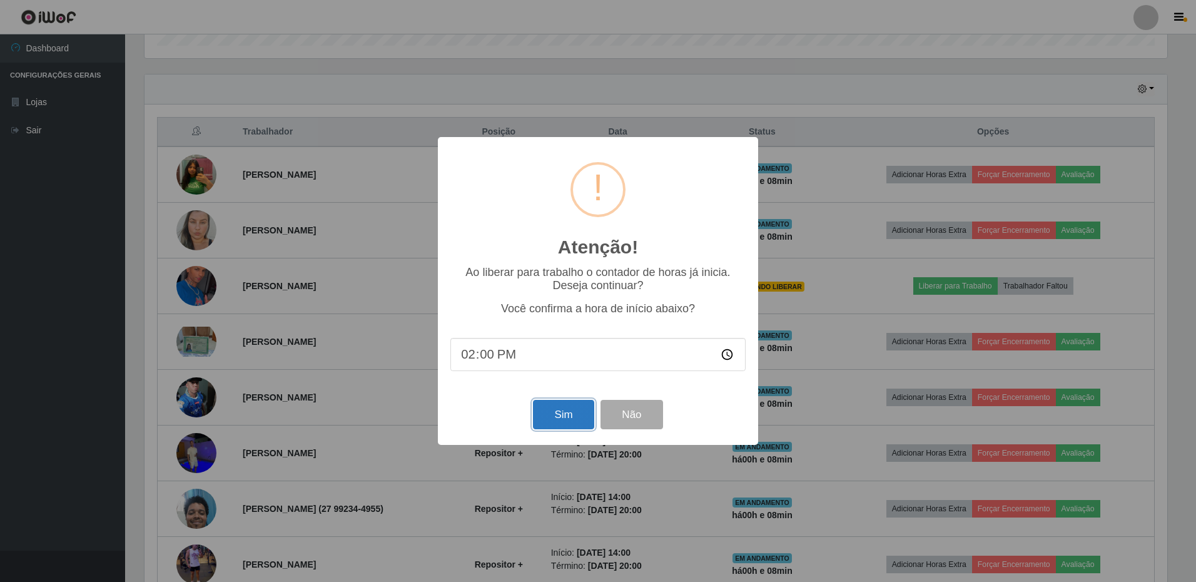
click at [570, 407] on button "Sim" at bounding box center [563, 414] width 61 height 29
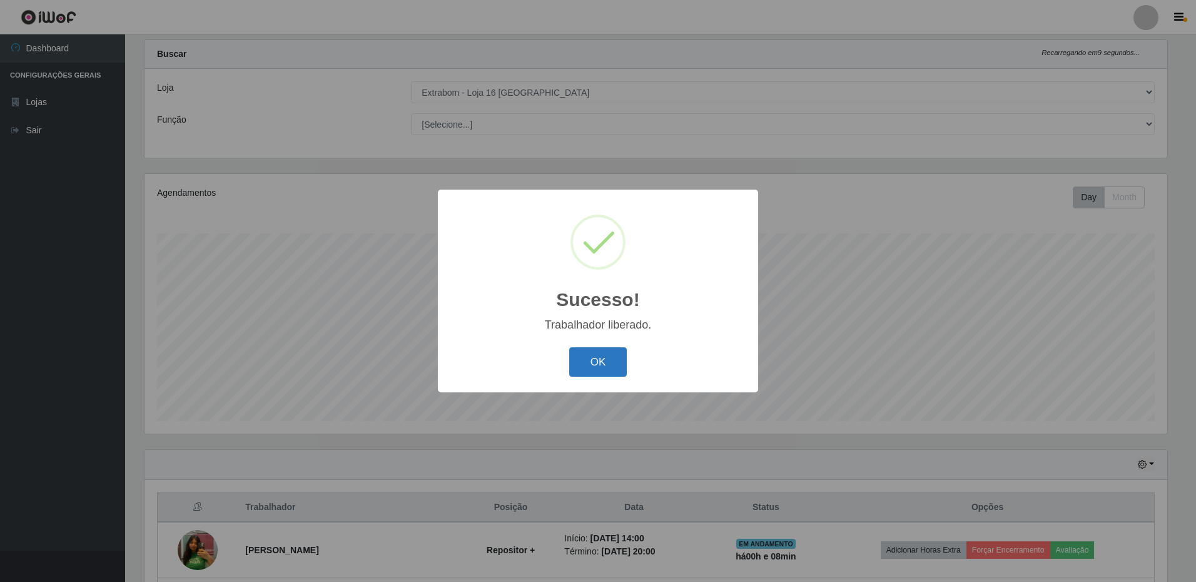
click at [599, 355] on button "OK" at bounding box center [598, 361] width 58 height 29
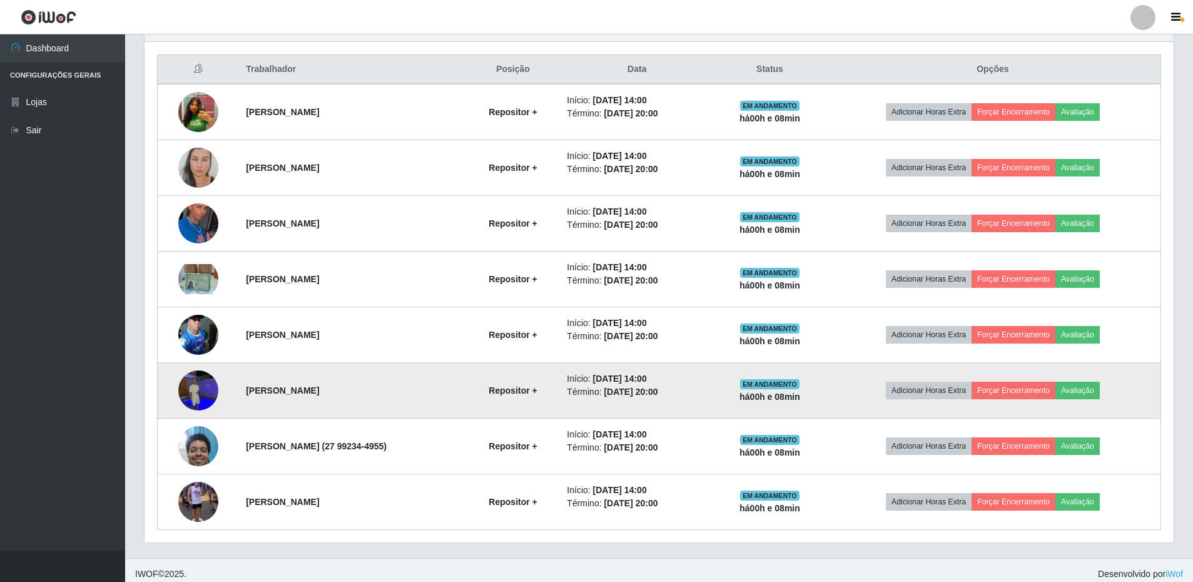
scroll to position [472, 0]
